Goal: Transaction & Acquisition: Purchase product/service

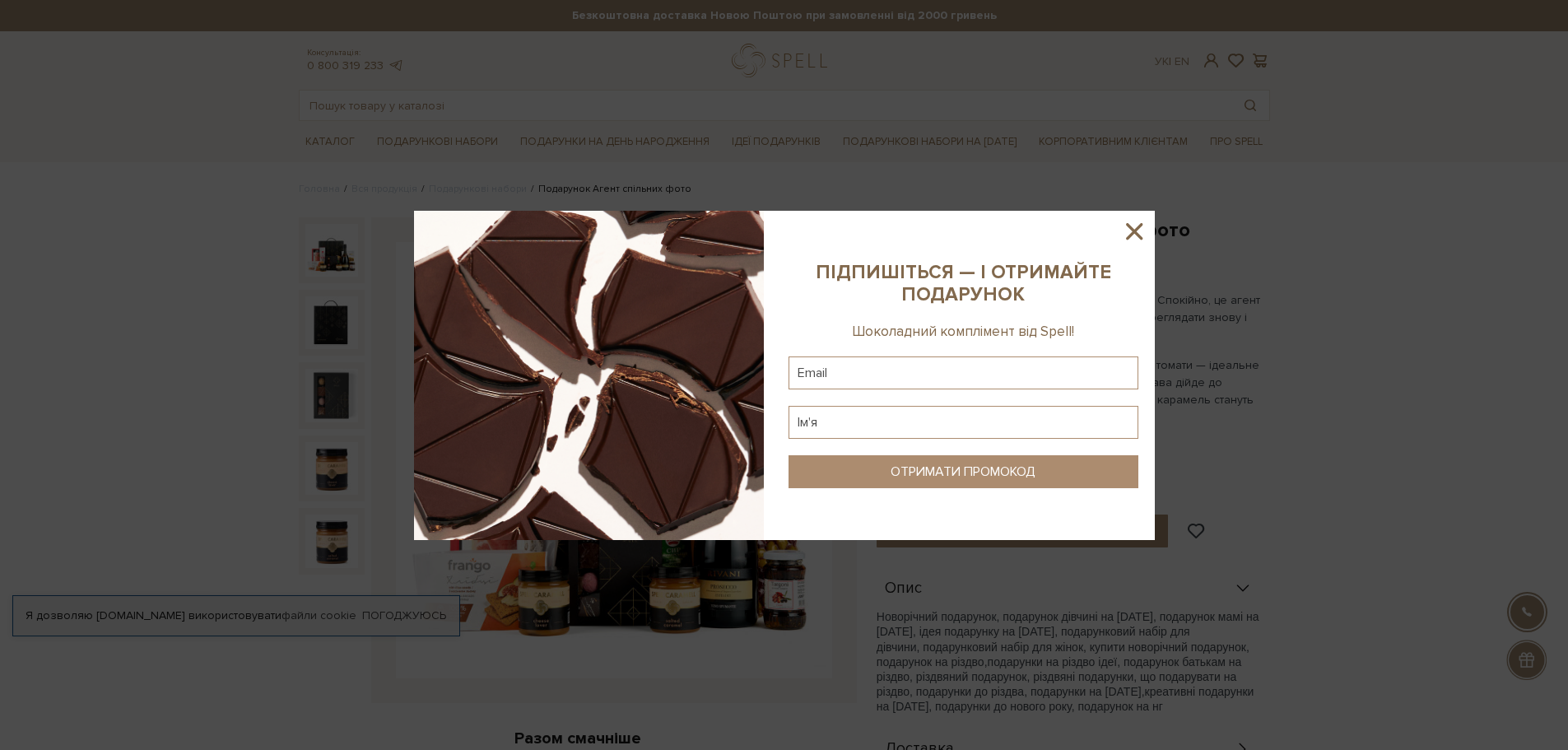
click at [1135, 232] on icon at bounding box center [1134, 231] width 16 height 16
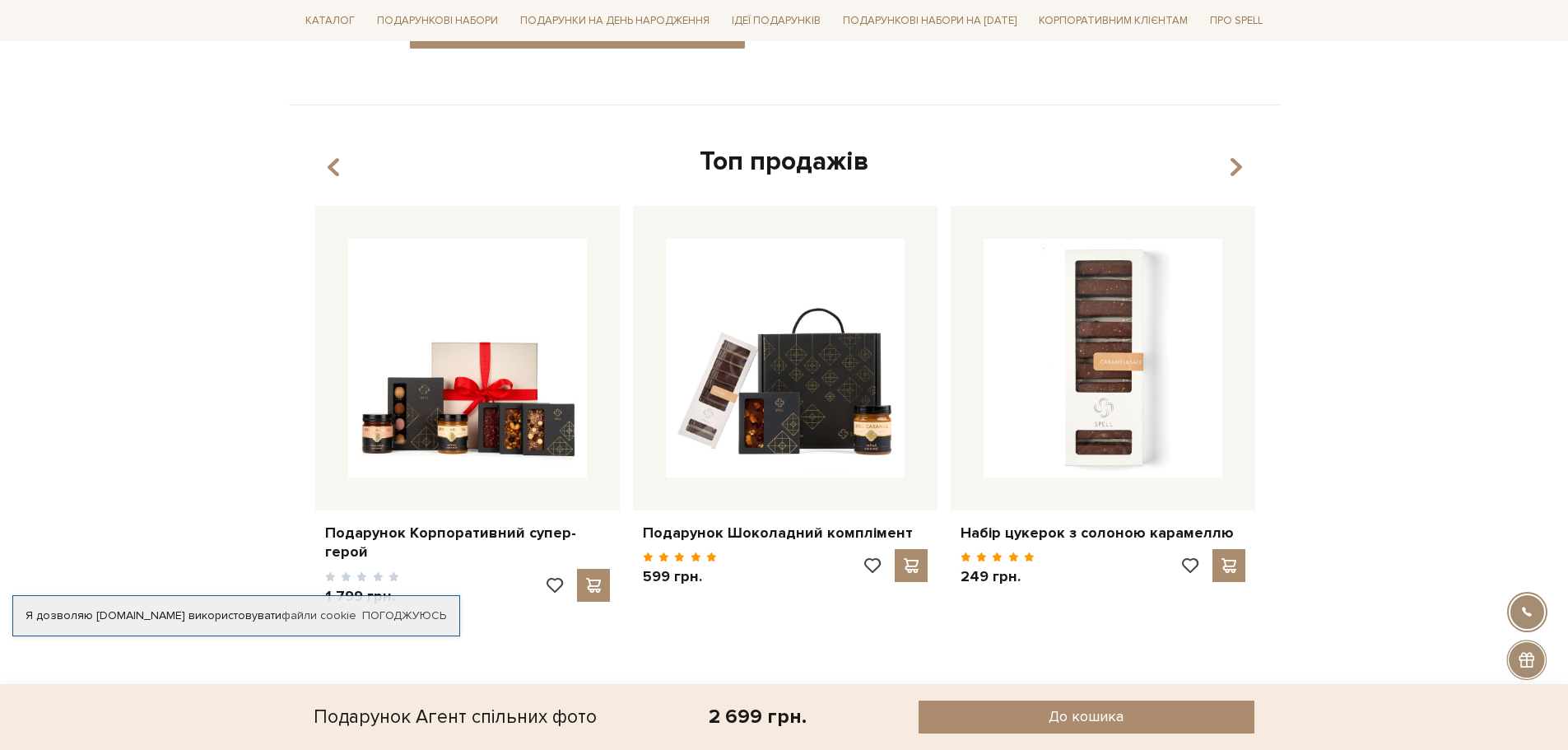
scroll to position [1070, 0]
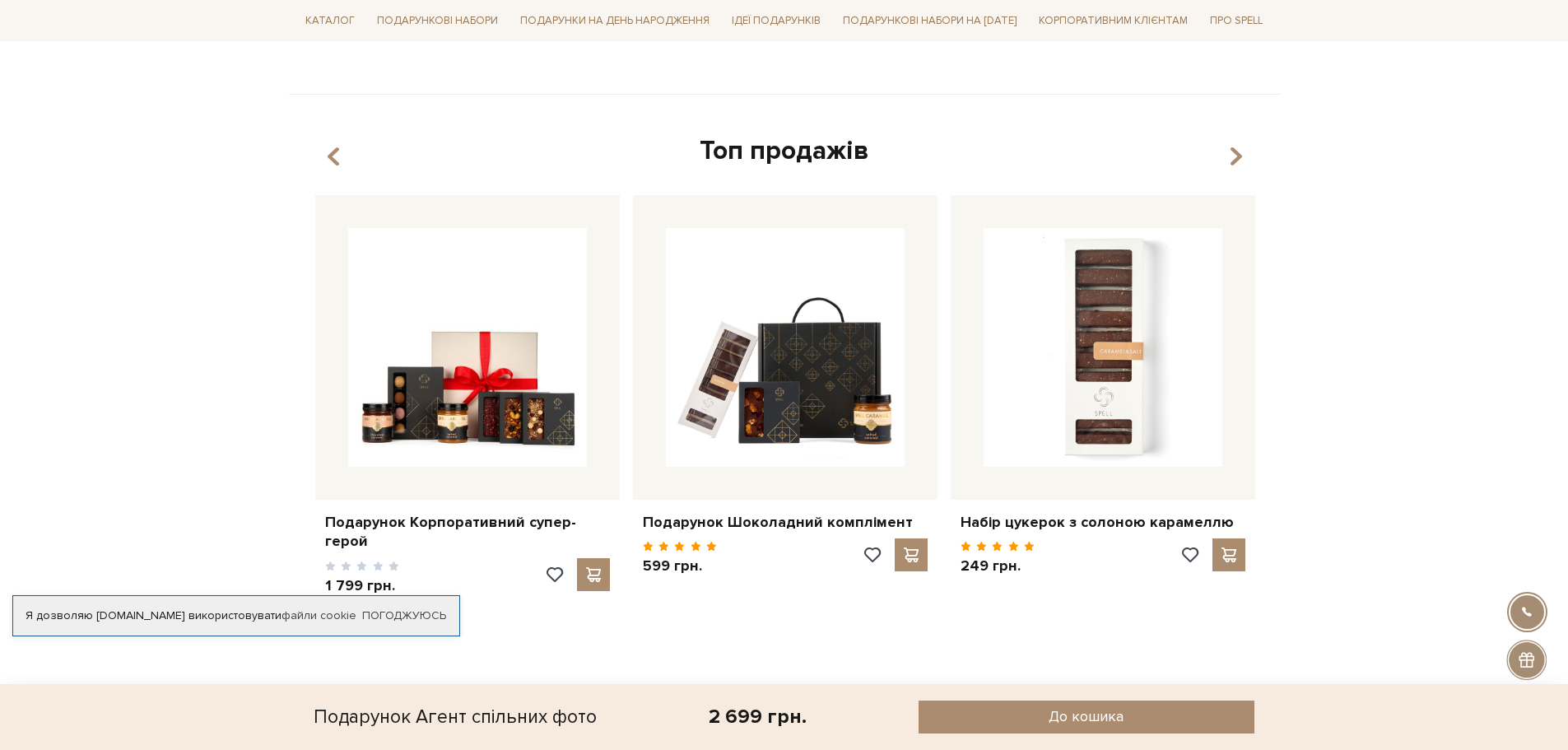
drag, startPoint x: 1363, startPoint y: 601, endPoint x: 1460, endPoint y: 140, distance: 471.1
click at [1462, 134] on body "Подарункові набори SALE Корпоративним клієнтам Доставка і оплата Консультація: …" at bounding box center [784, 40] width 1568 height 2221
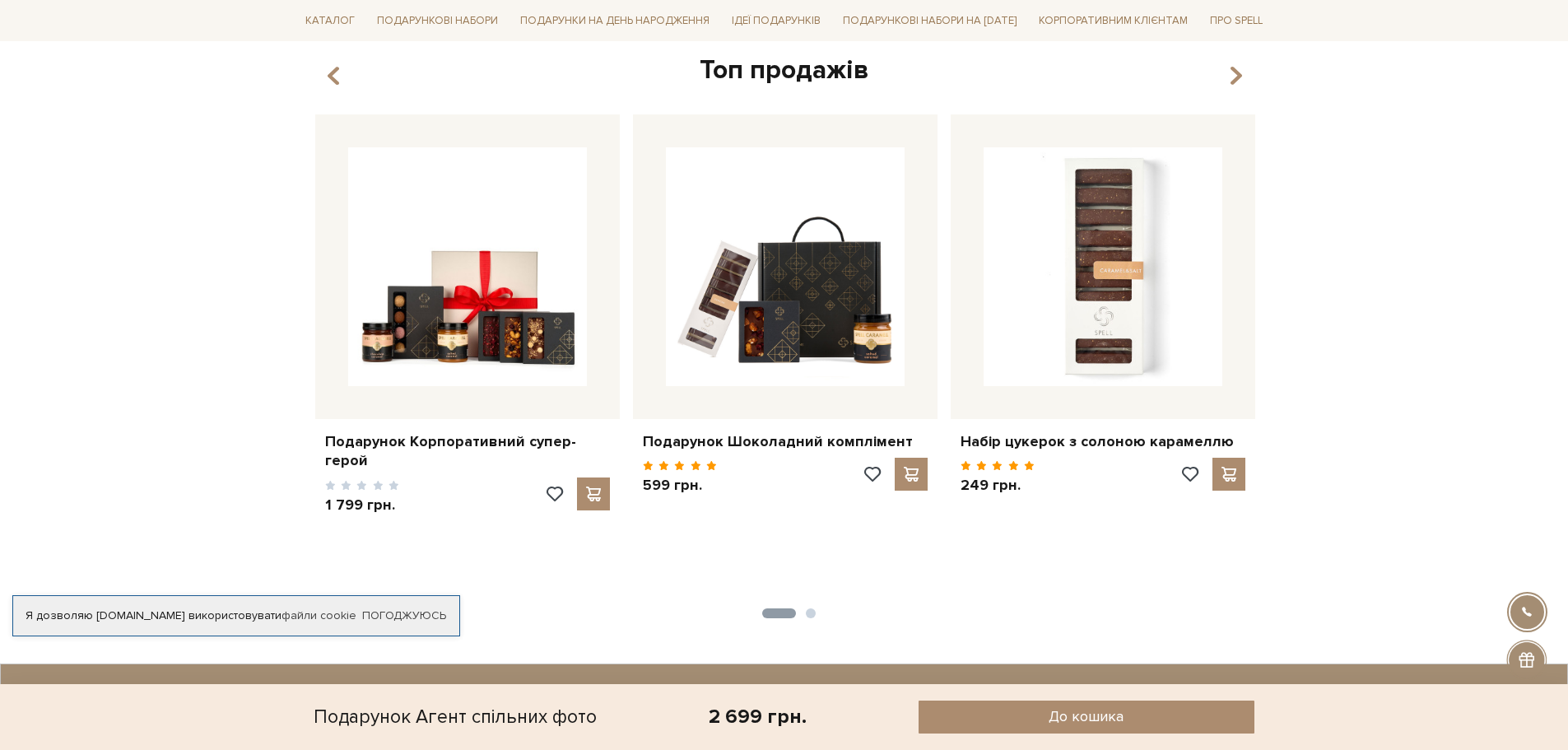
scroll to position [1152, 0]
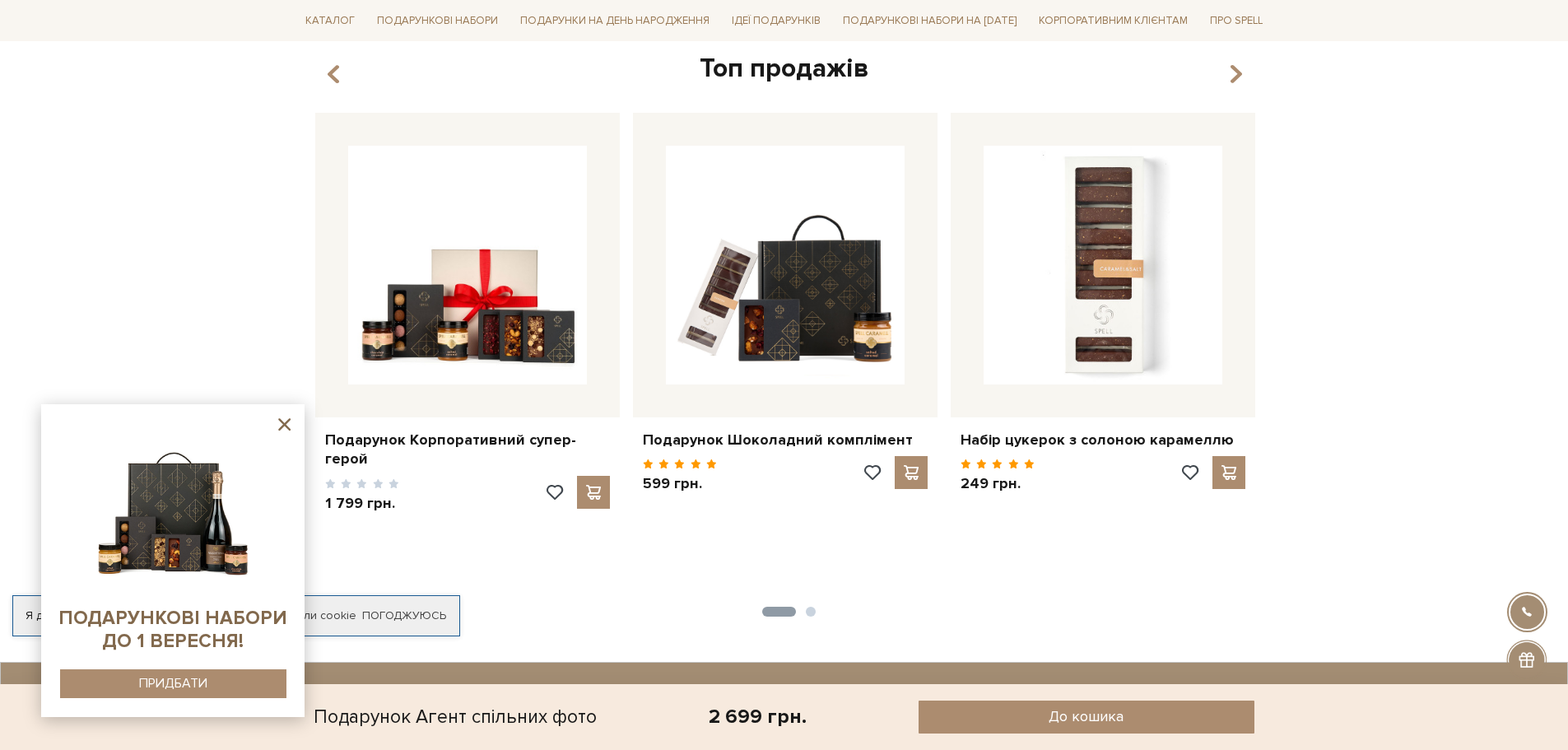
click at [279, 418] on icon at bounding box center [284, 424] width 21 height 21
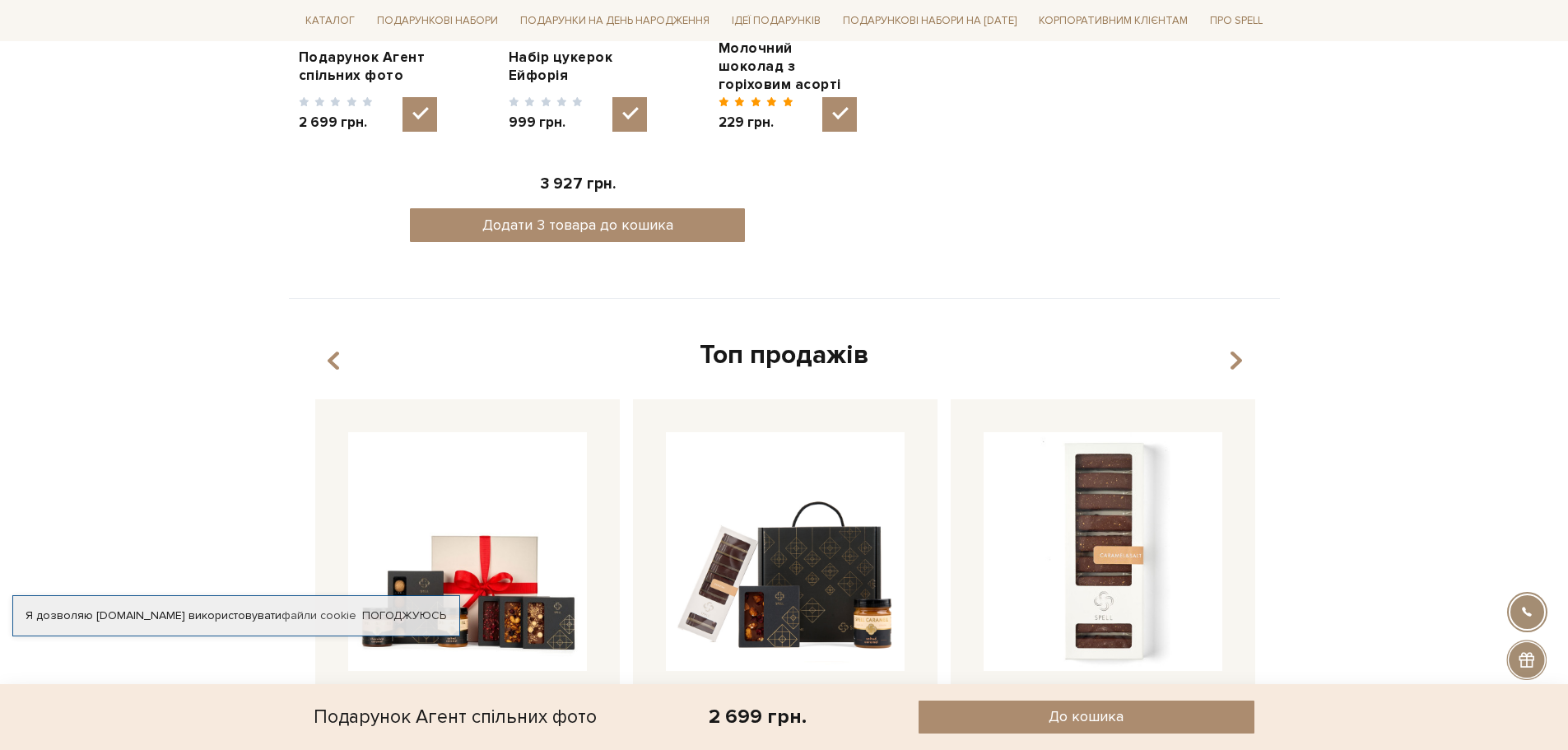
scroll to position [0, 0]
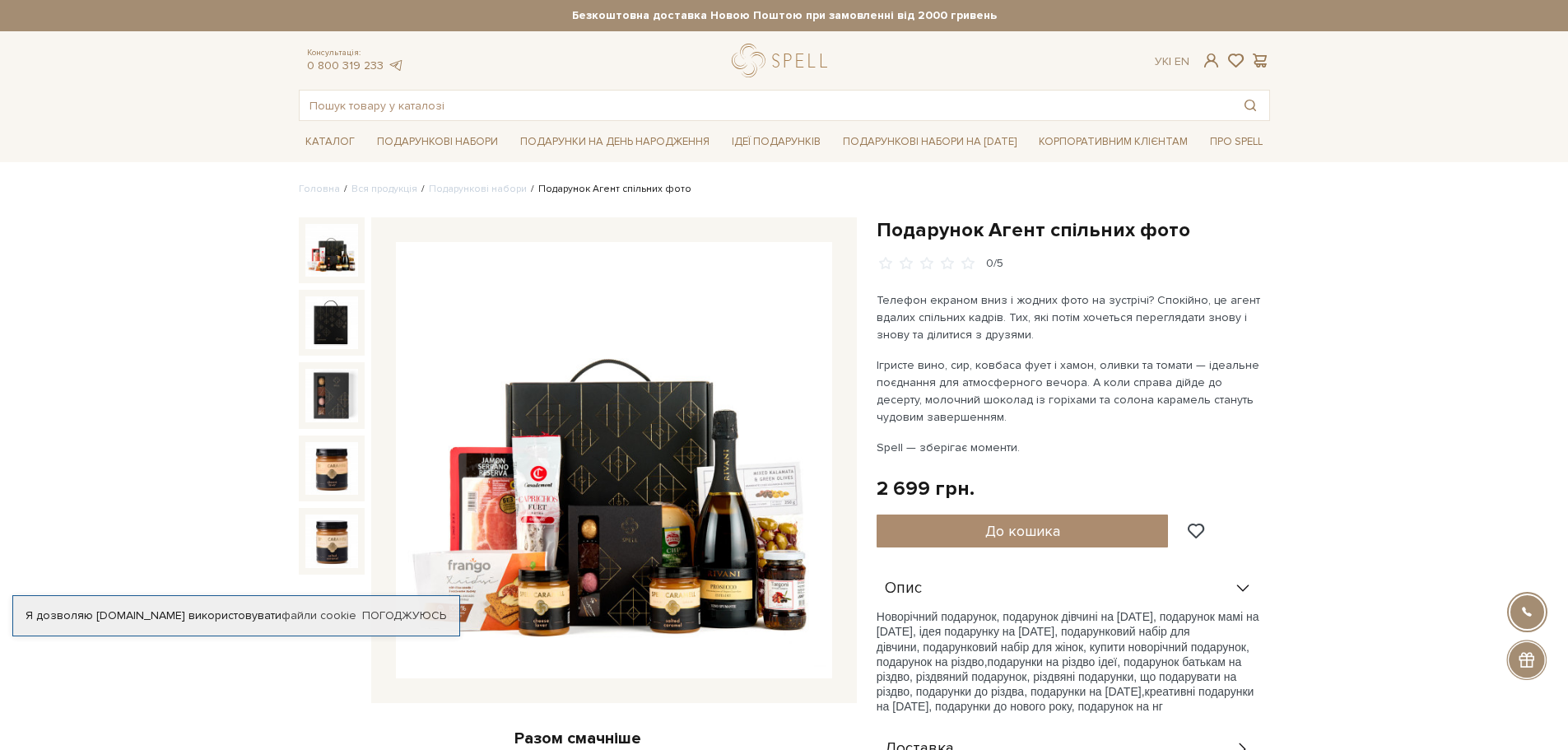
drag, startPoint x: 1407, startPoint y: 357, endPoint x: 1580, endPoint y: -100, distance: 488.6
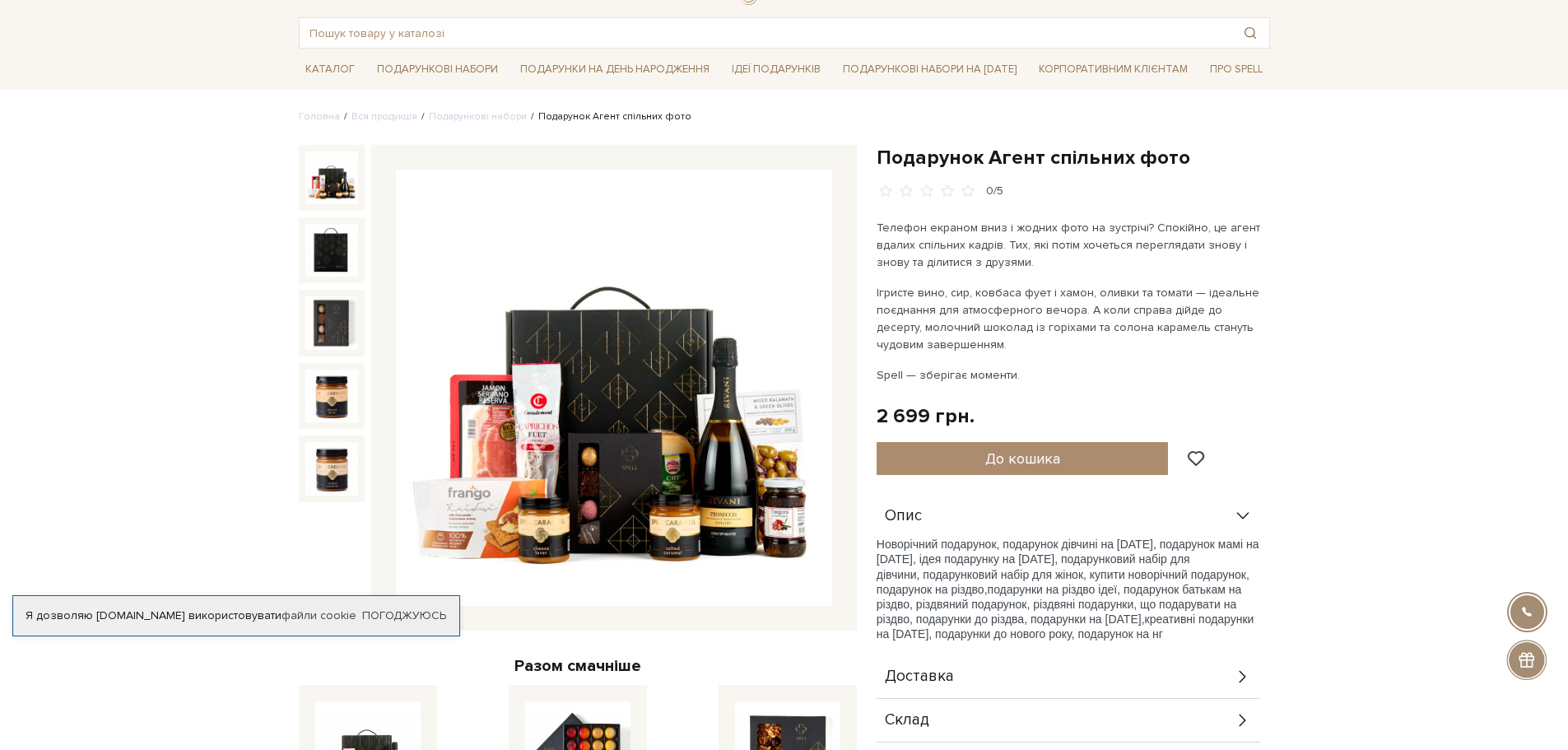
scroll to position [82, 0]
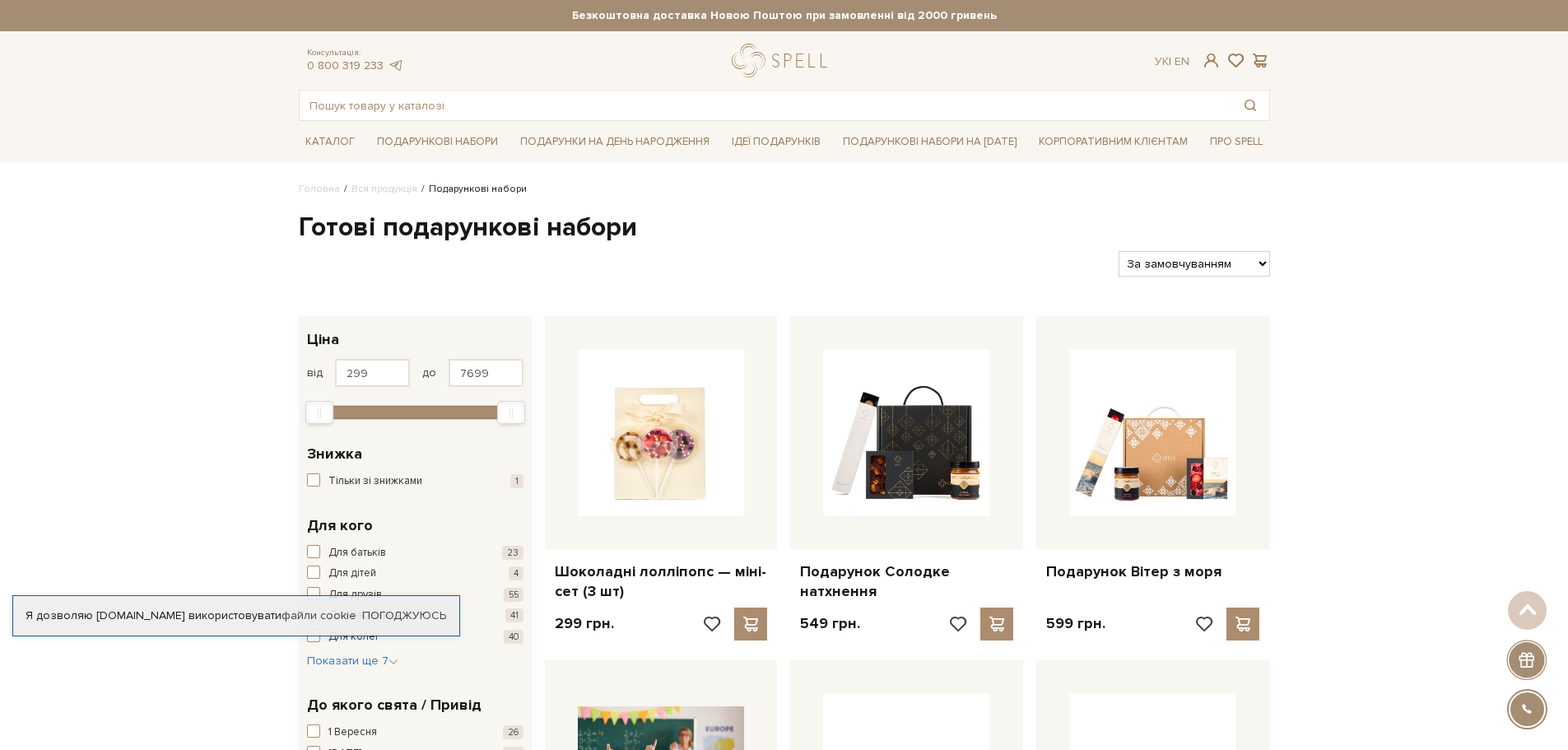
drag, startPoint x: 1509, startPoint y: 429, endPoint x: 1557, endPoint y: 35, distance: 396.9
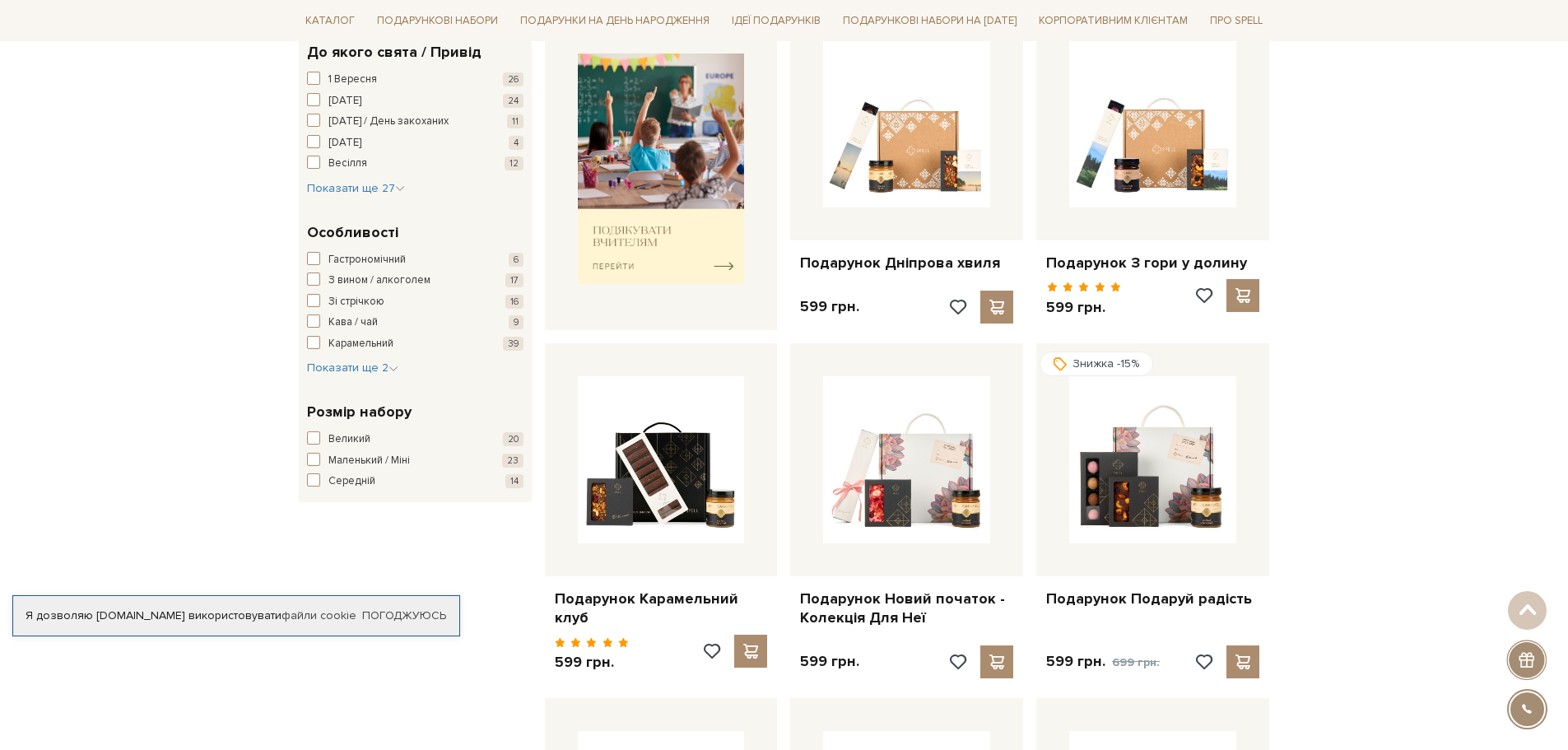
scroll to position [658, 0]
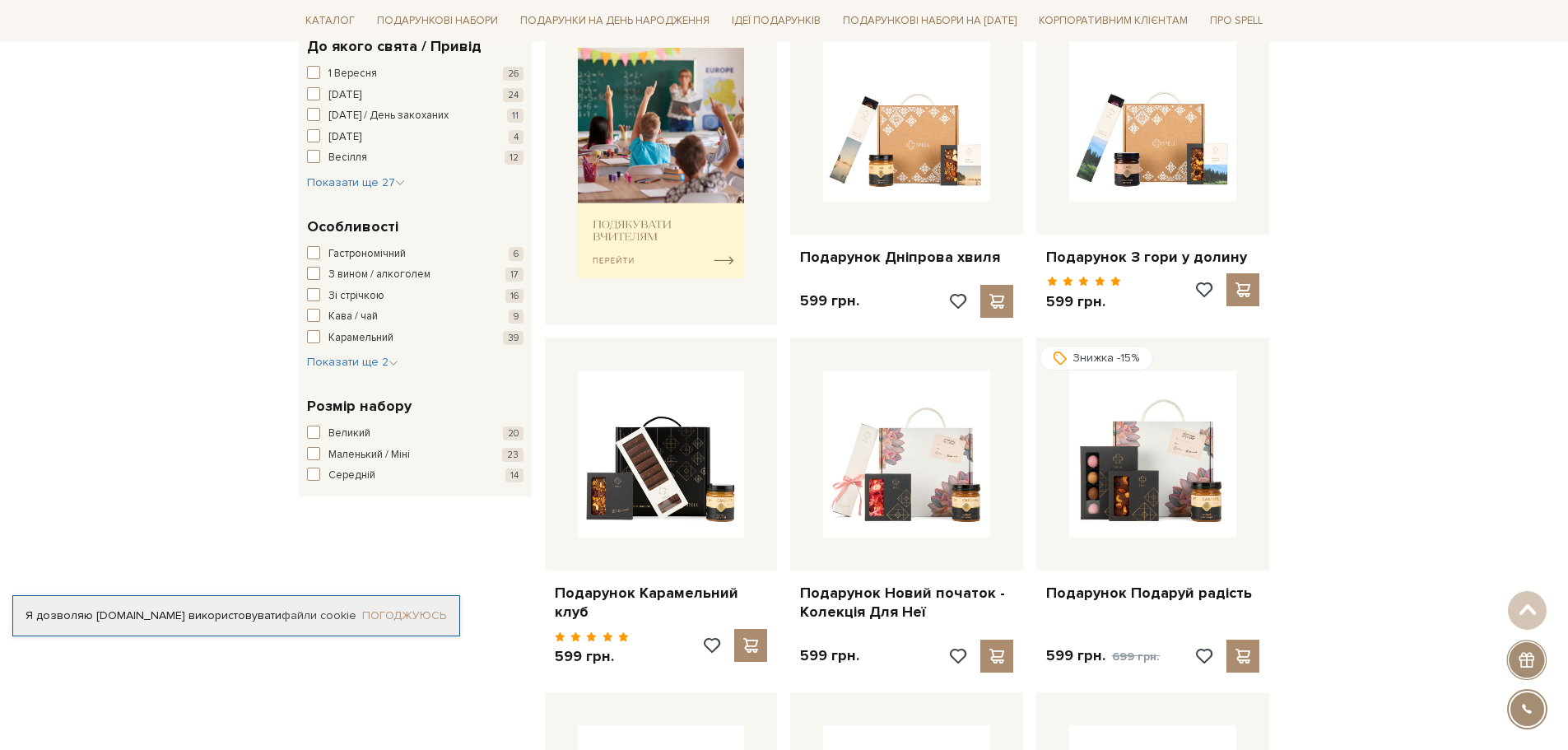
click at [440, 622] on link "Погоджуюсь" at bounding box center [404, 615] width 84 height 15
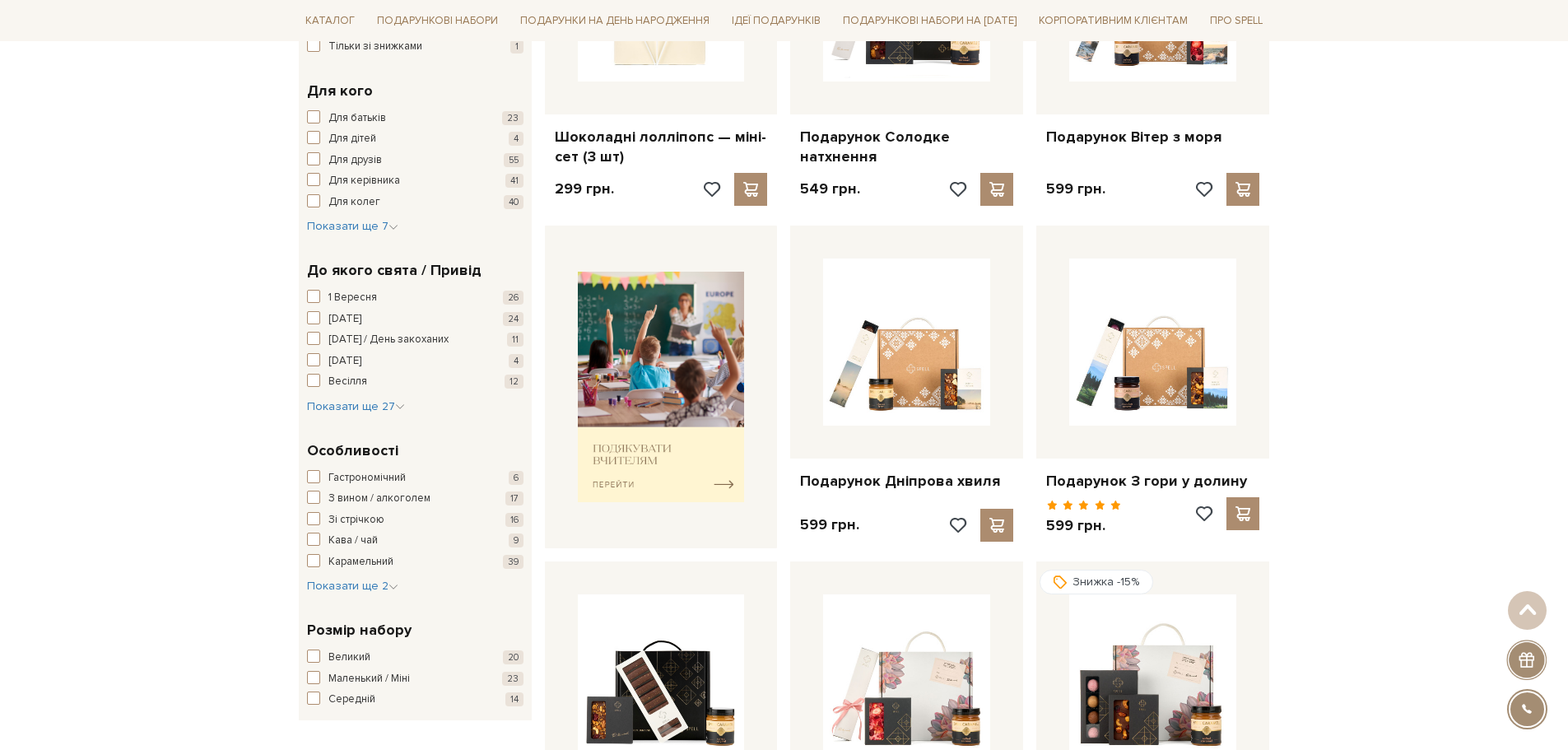
scroll to position [0, 0]
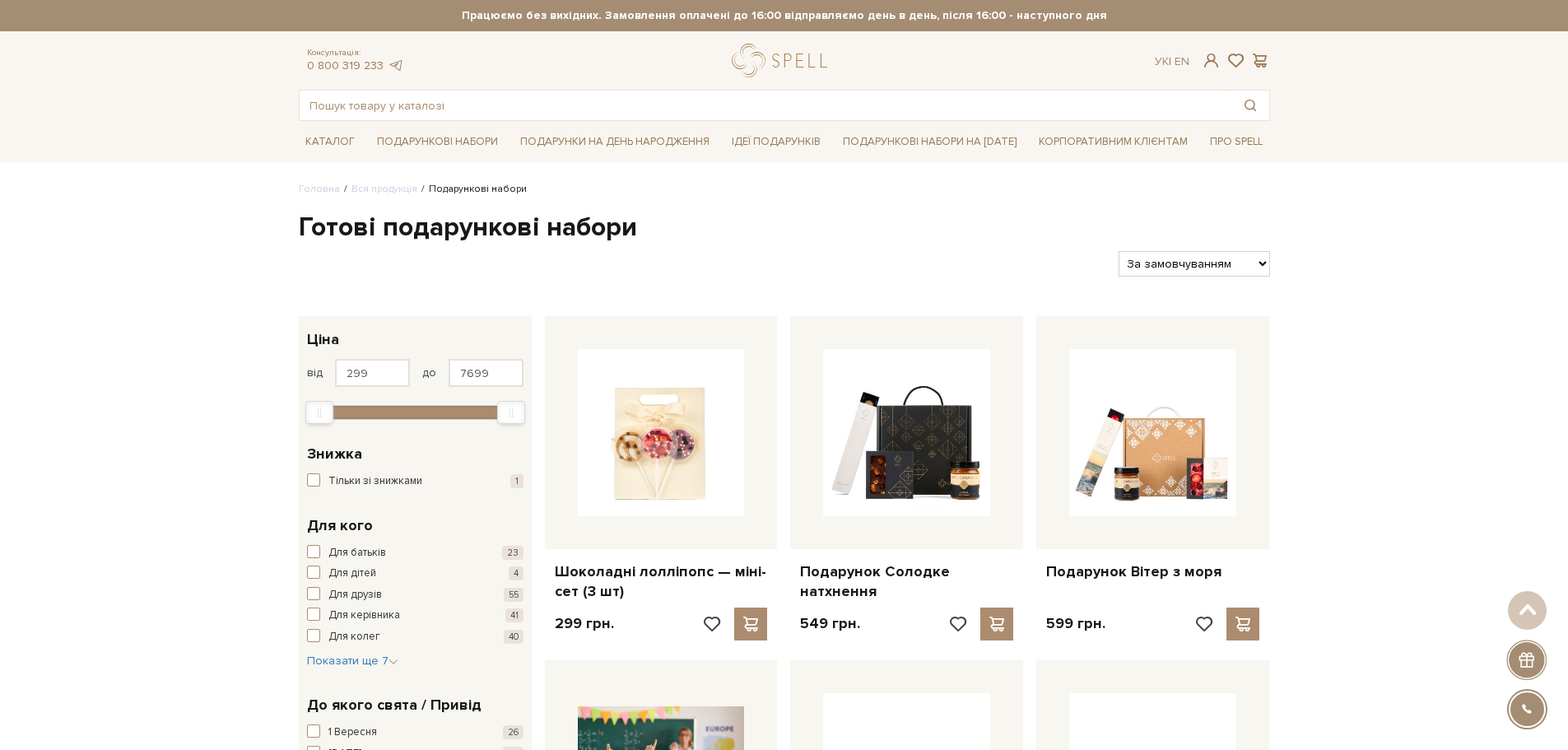
drag, startPoint x: 1373, startPoint y: 571, endPoint x: 1436, endPoint y: 144, distance: 431.6
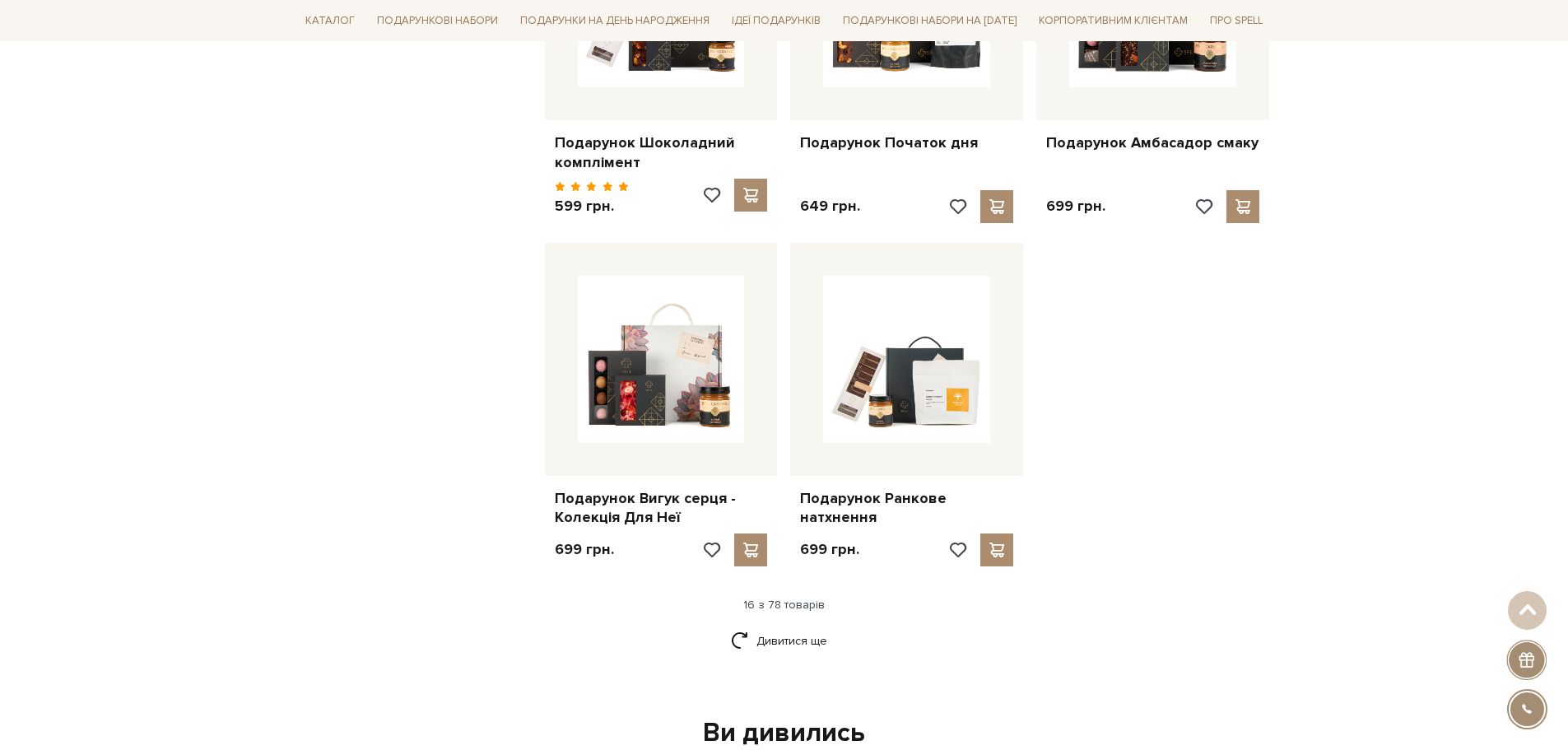
scroll to position [1893, 0]
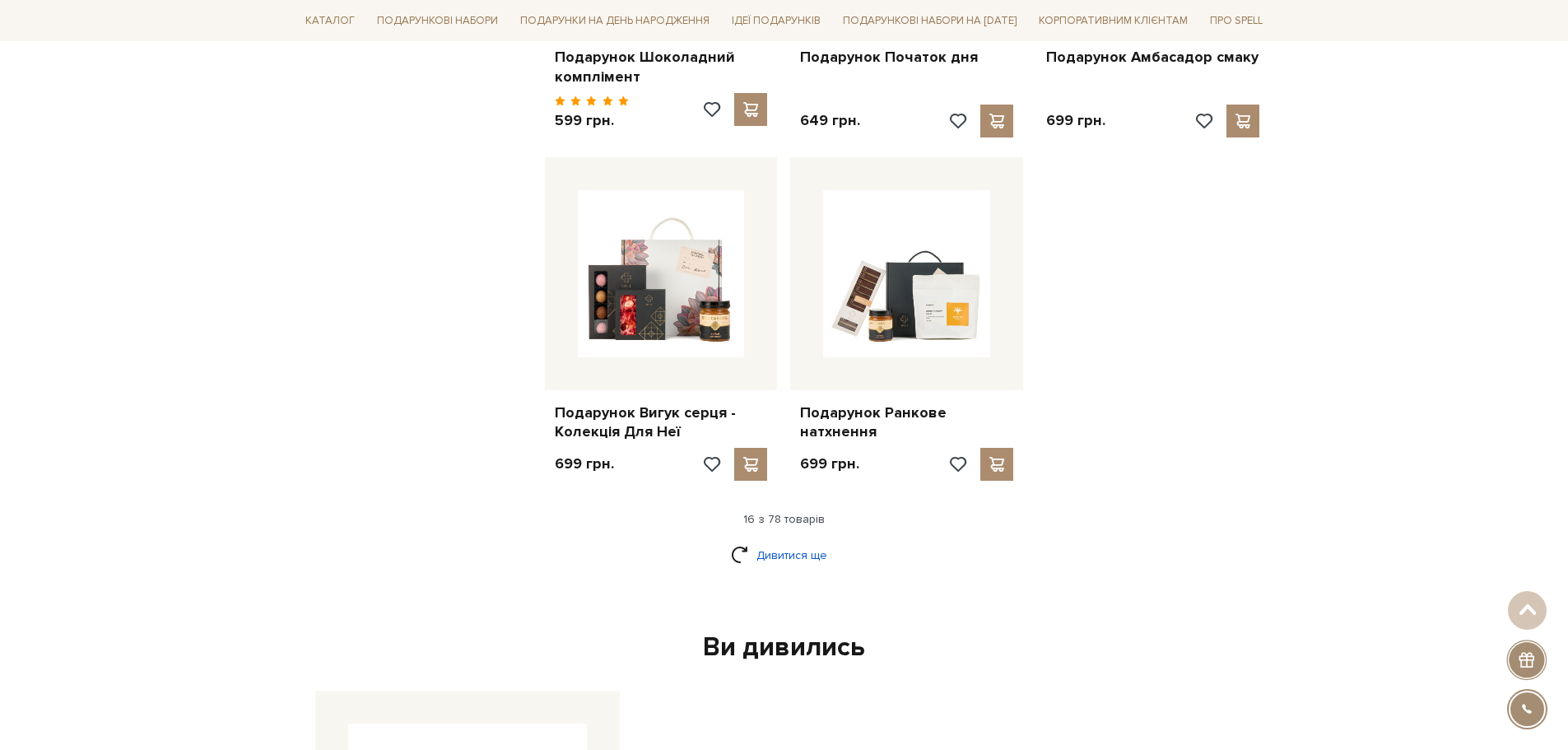
click at [811, 540] on link "Дивитися ще" at bounding box center [785, 555] width 107 height 29
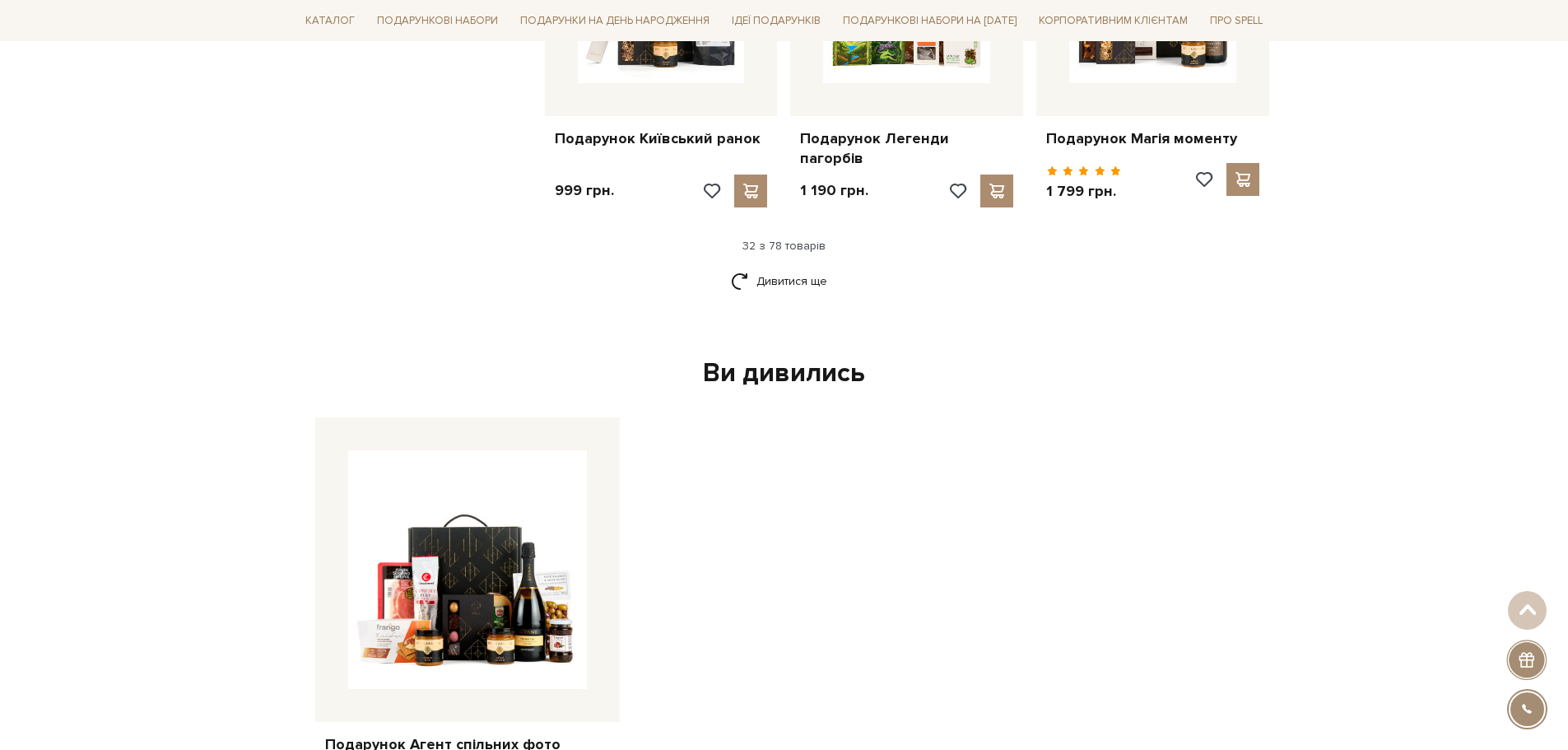
scroll to position [3951, 0]
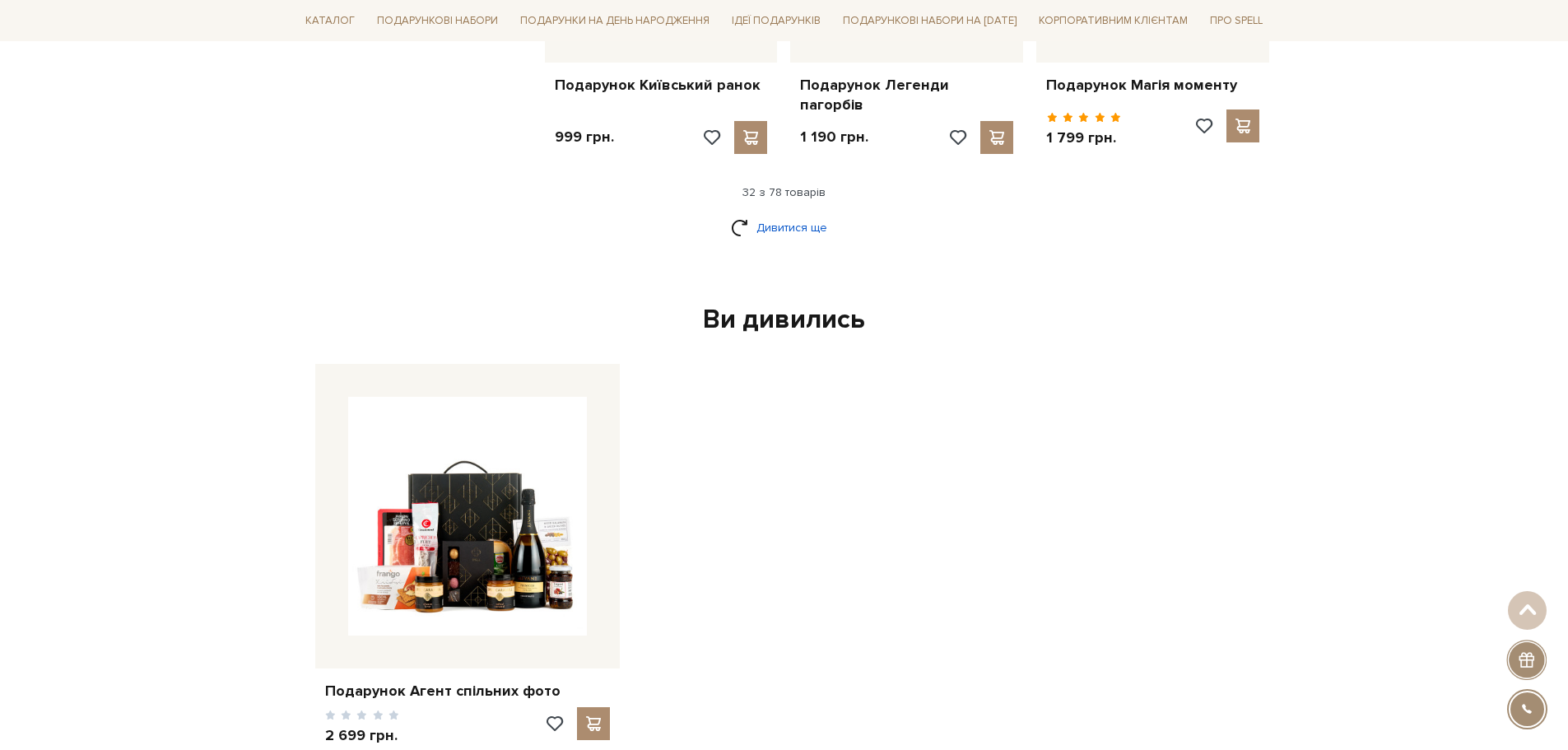
click at [775, 213] on link "Дивитися ще" at bounding box center [785, 227] width 107 height 29
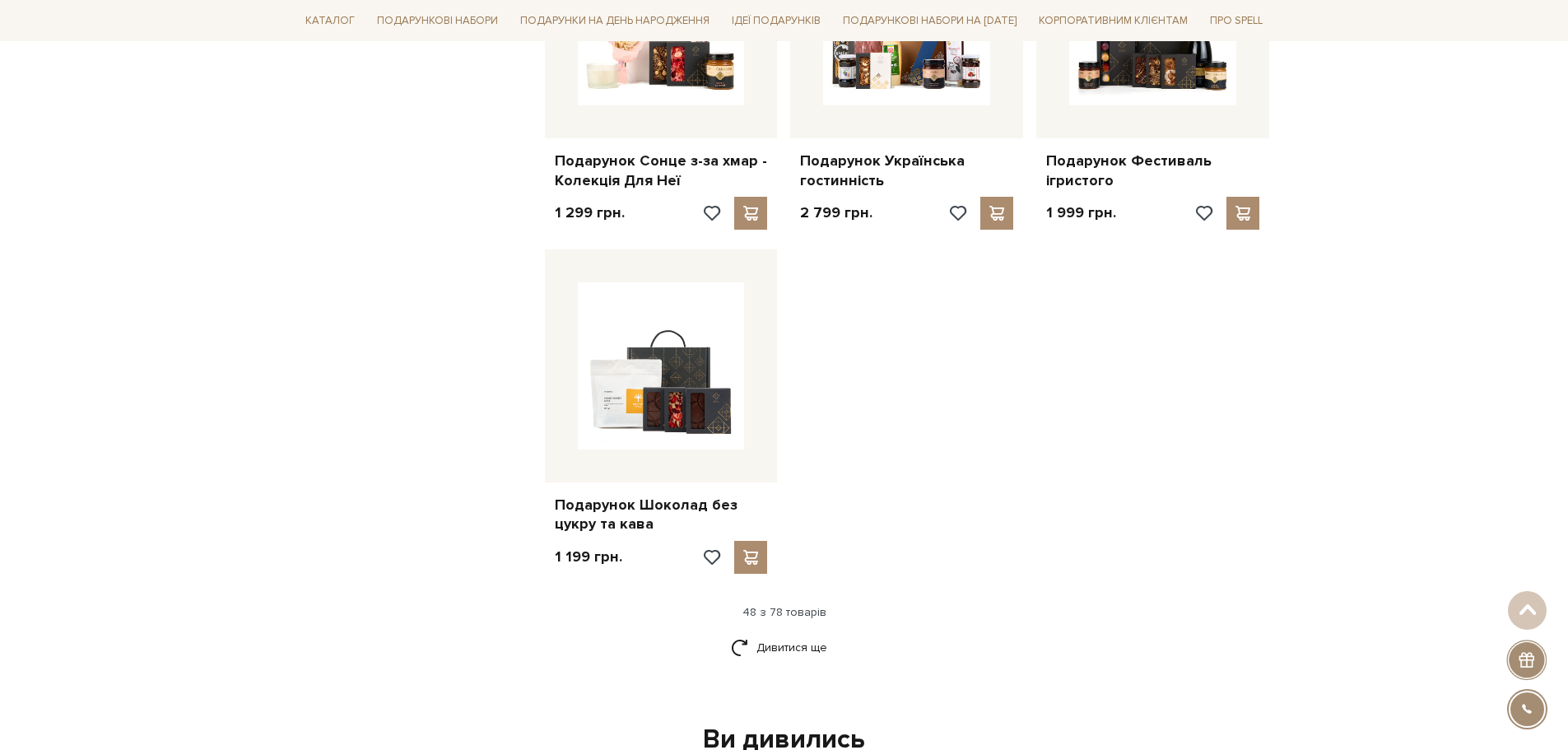
scroll to position [5679, 0]
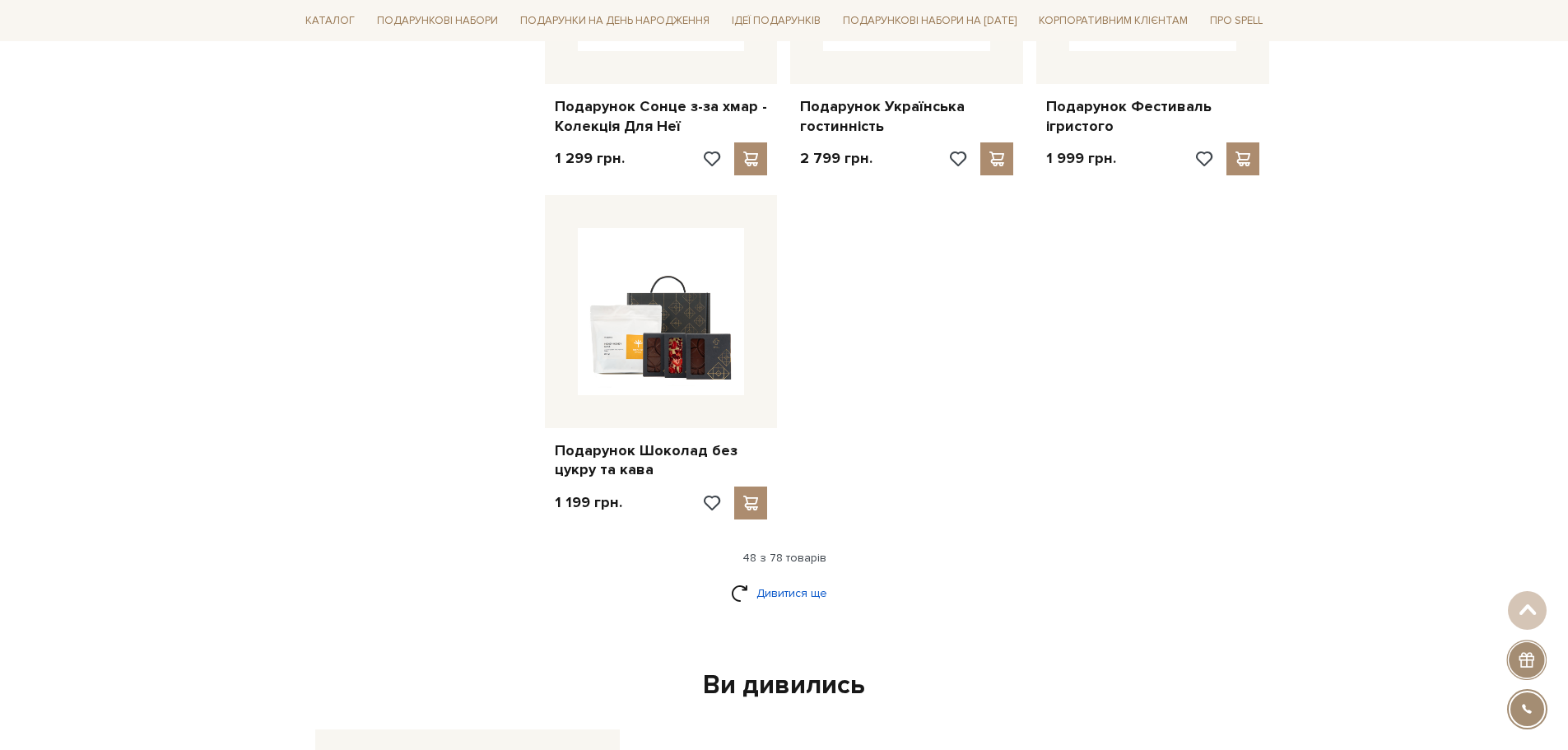
click at [805, 579] on link "Дивитися ще" at bounding box center [785, 593] width 107 height 29
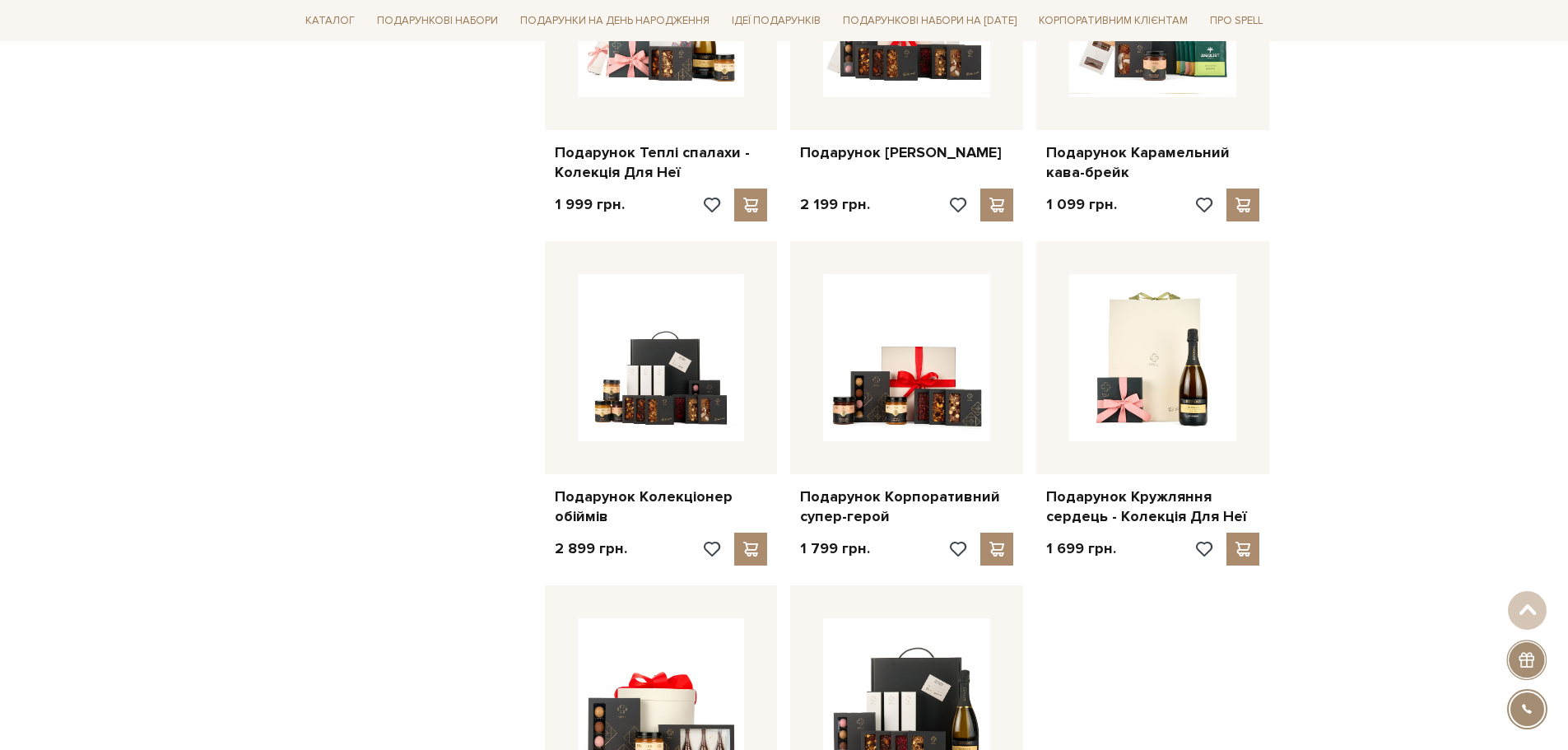
scroll to position [7078, 0]
